Goal: Navigation & Orientation: Find specific page/section

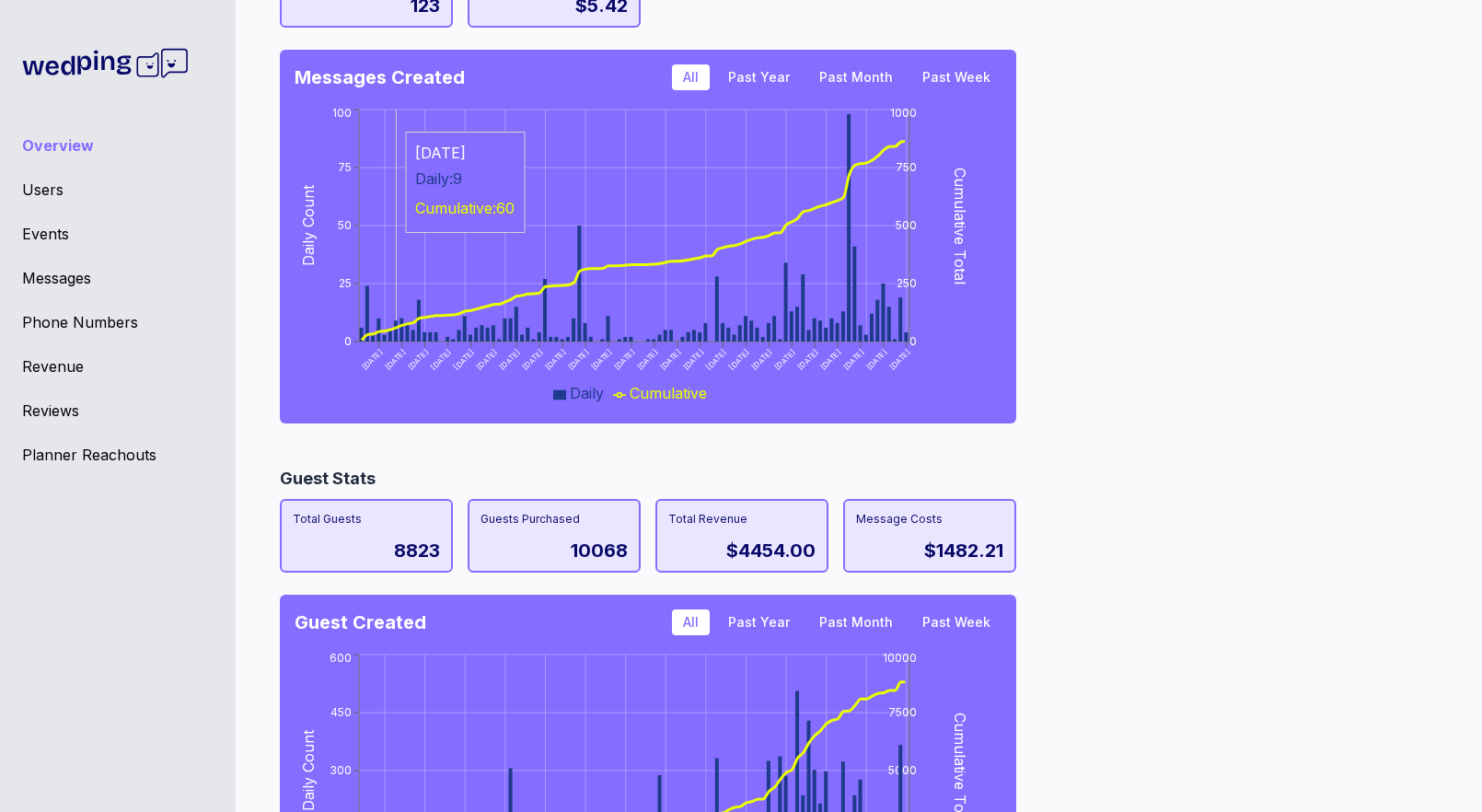
scroll to position [1573, 0]
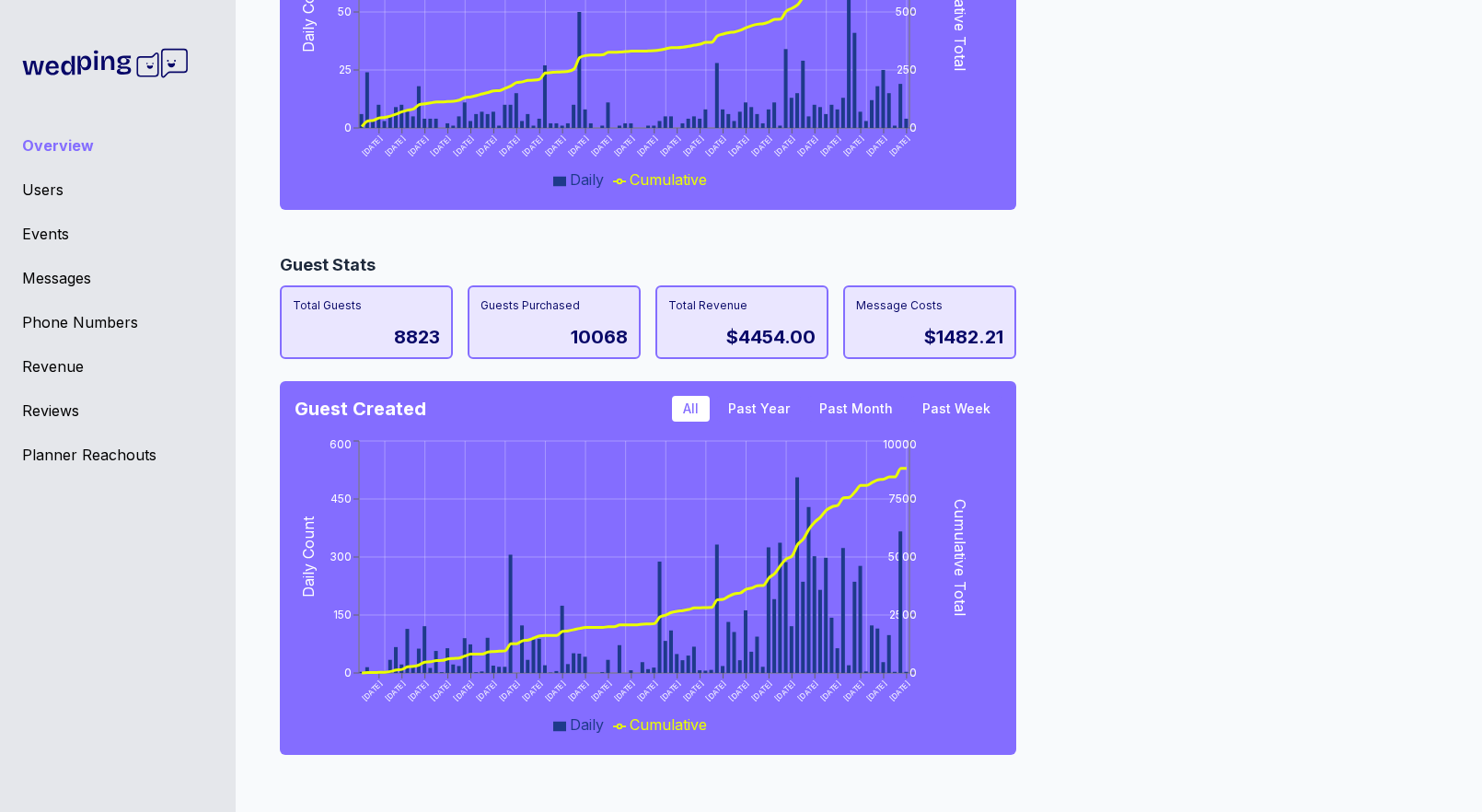
click at [41, 151] on div "Overview" at bounding box center [117, 145] width 191 height 22
